Goal: Information Seeking & Learning: Check status

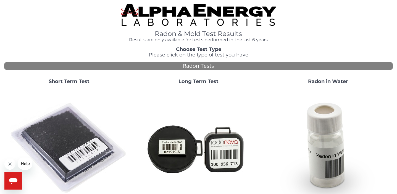
click at [70, 82] on strong "Short Term Test" at bounding box center [69, 81] width 41 height 6
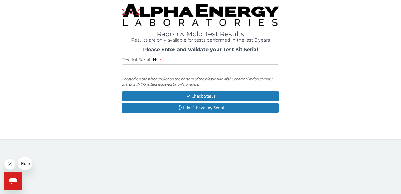
click at [148, 73] on input "Test Kit Serial Located on the white sticker on the bottom of the plastic side …" at bounding box center [200, 70] width 157 height 12
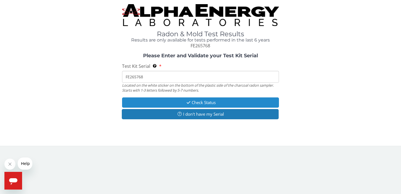
type input "FE265768"
click at [202, 102] on button "Check Status" at bounding box center [200, 102] width 157 height 10
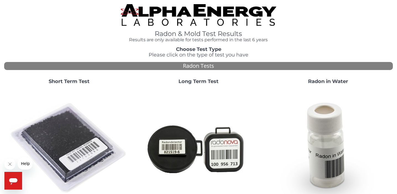
click at [71, 79] on strong "Short Term Test" at bounding box center [69, 81] width 41 height 6
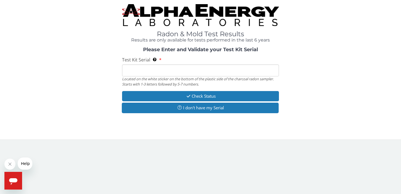
click at [159, 71] on input "Test Kit Serial Located on the white sticker on the bottom of the plastic side …" at bounding box center [200, 70] width 157 height 12
click at [139, 70] on input "Test Kit Serial Located on the white sticker on the bottom of the plastic side …" at bounding box center [200, 70] width 157 height 12
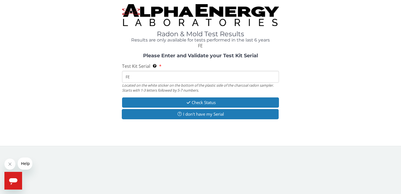
click at [139, 70] on div "Test Kit Serial Located on the white sticker on the bottom of the plastic side …" at bounding box center [200, 78] width 157 height 30
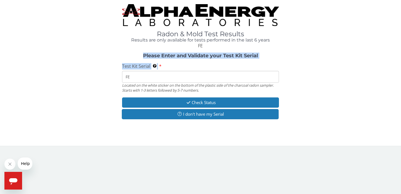
drag, startPoint x: 139, startPoint y: 70, endPoint x: 139, endPoint y: 54, distance: 15.5
click at [139, 54] on div "Please Enter and Validate your Test Kit Serial Test Kit Serial Located on the w…" at bounding box center [200, 86] width 393 height 67
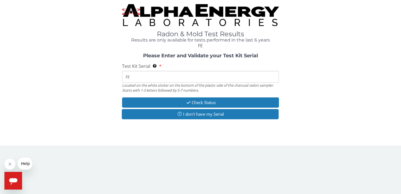
click at [143, 80] on input "FE" at bounding box center [200, 77] width 157 height 12
click at [154, 75] on input "FE" at bounding box center [200, 77] width 157 height 12
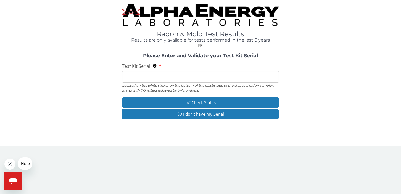
click at [154, 75] on input "FE" at bounding box center [200, 77] width 157 height 12
drag, startPoint x: 130, startPoint y: 76, endPoint x: 145, endPoint y: 77, distance: 14.4
click at [145, 77] on input "FE" at bounding box center [200, 77] width 157 height 12
click at [154, 77] on input "FE" at bounding box center [200, 77] width 157 height 12
type input "FE265768"
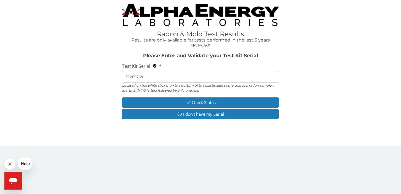
click at [146, 76] on input "FE265768" at bounding box center [200, 77] width 157 height 12
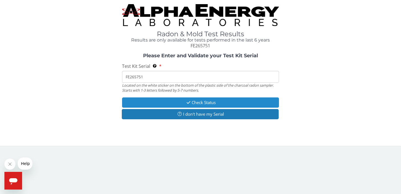
type input "FE265751"
click at [211, 101] on button "Check Status" at bounding box center [200, 102] width 157 height 10
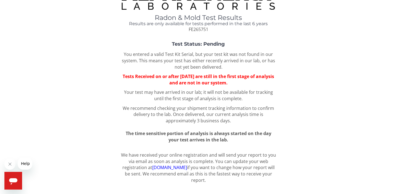
scroll to position [23, 0]
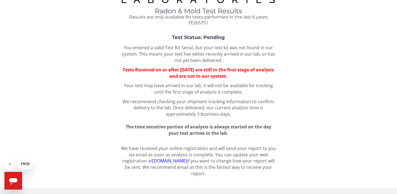
click at [169, 160] on link "[DOMAIN_NAME]" at bounding box center [169, 160] width 35 height 6
